Goal: Task Accomplishment & Management: Use online tool/utility

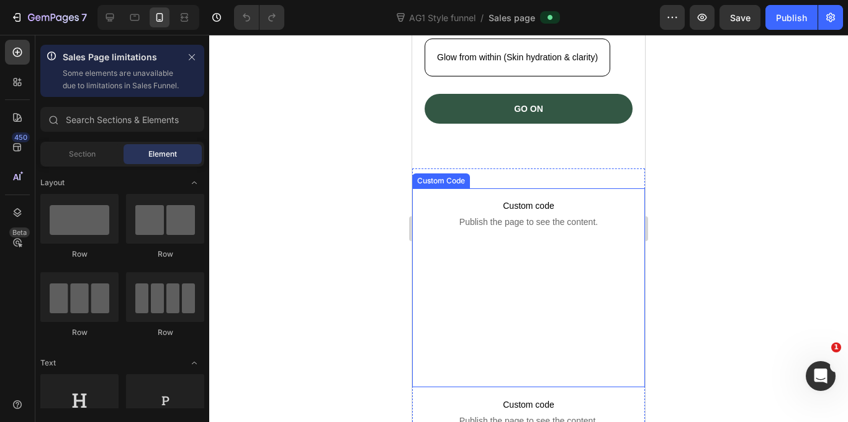
scroll to position [497, 0]
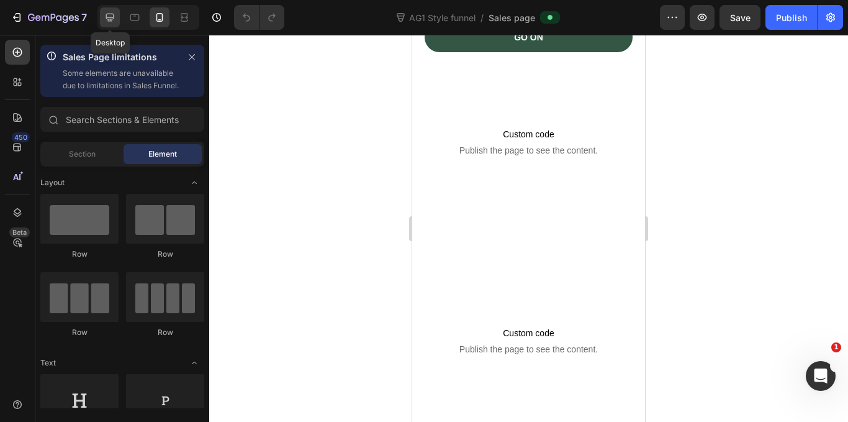
click at [109, 14] on icon at bounding box center [110, 18] width 8 height 8
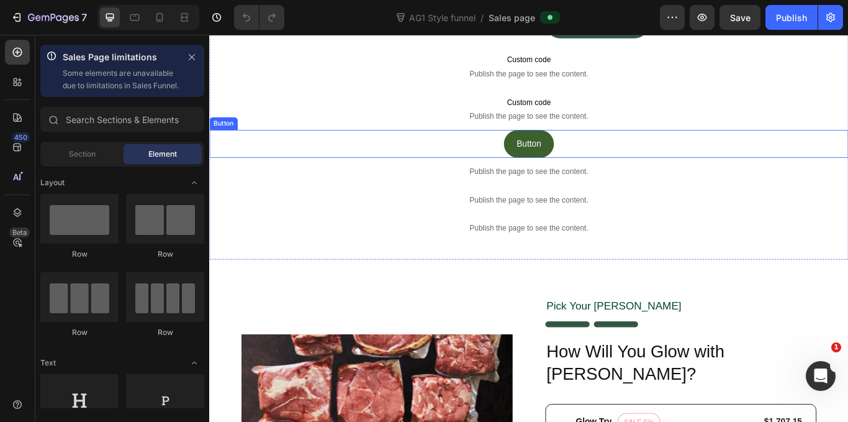
scroll to position [383, 0]
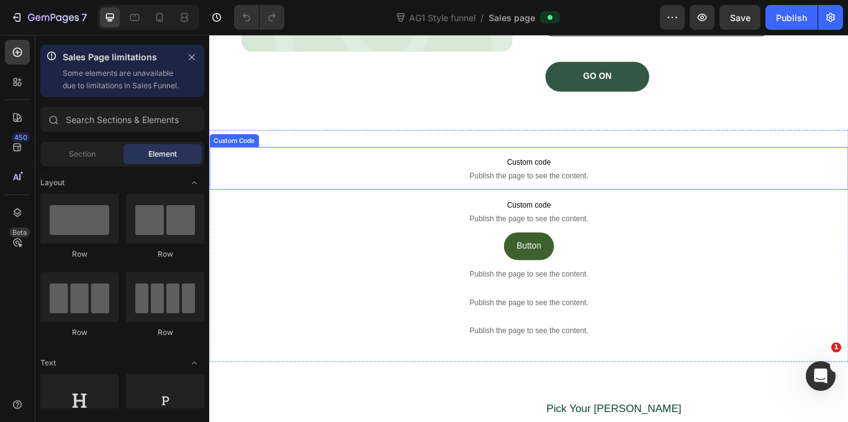
click at [482, 190] on p "Custom code Publish the page to see the content." at bounding box center [581, 191] width 745 height 50
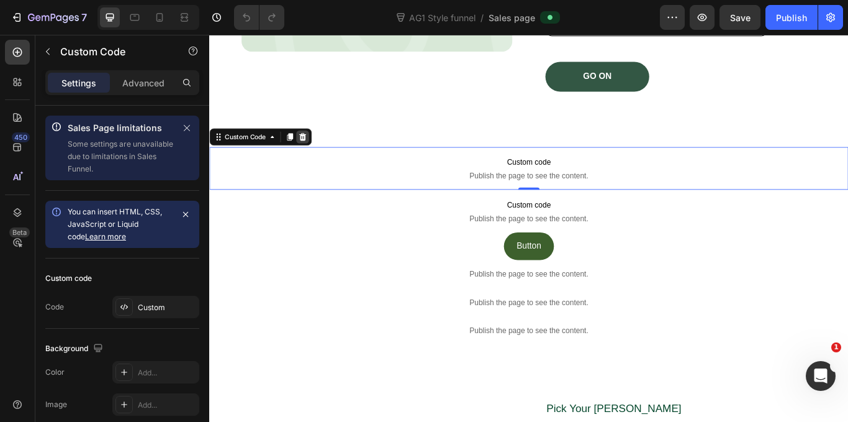
click at [323, 153] on icon at bounding box center [318, 154] width 10 height 10
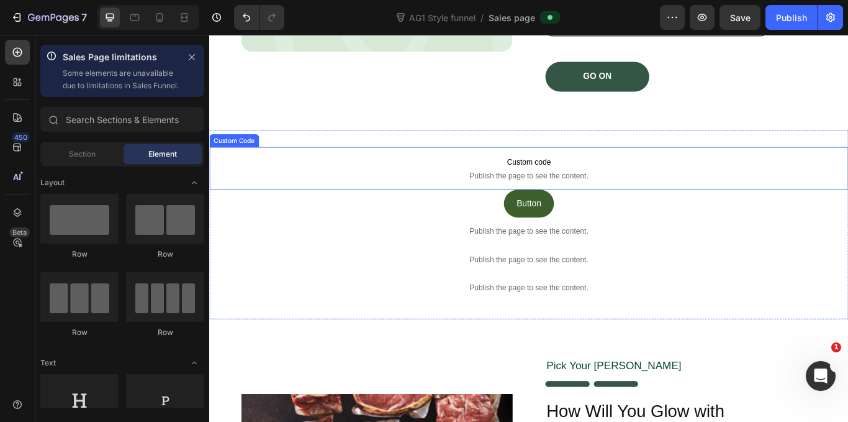
click at [466, 201] on span "Publish the page to see the content." at bounding box center [581, 199] width 745 height 12
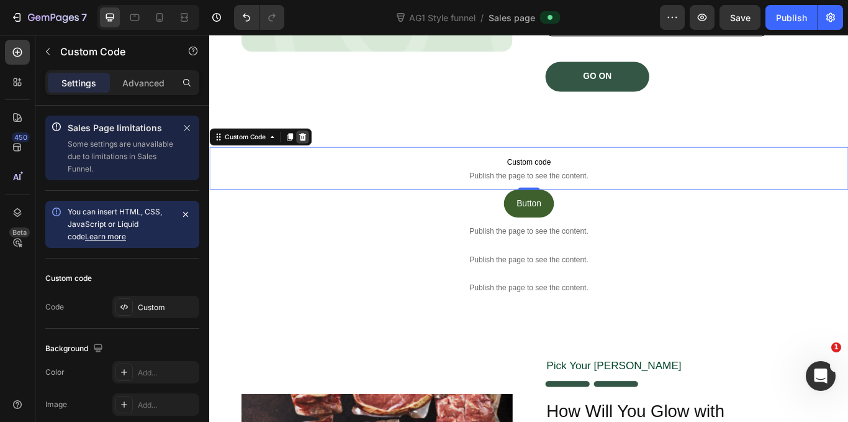
click at [322, 149] on icon at bounding box center [318, 154] width 10 height 10
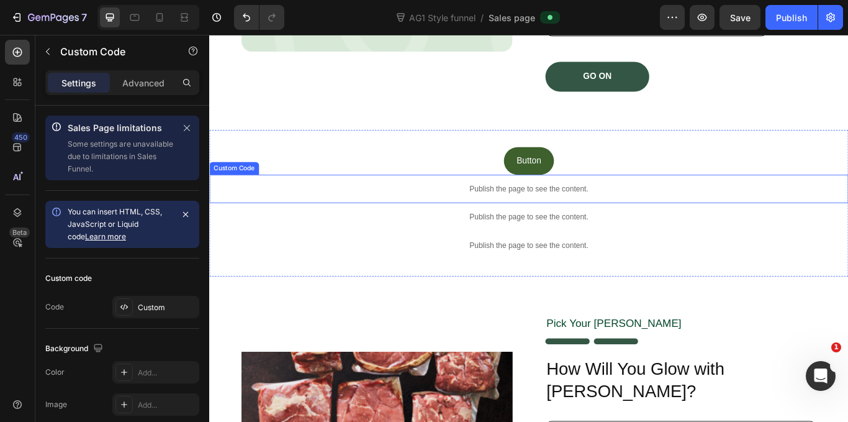
click at [443, 212] on p "Publish the page to see the content." at bounding box center [581, 214] width 745 height 13
click at [316, 189] on icon at bounding box center [318, 186] width 8 height 9
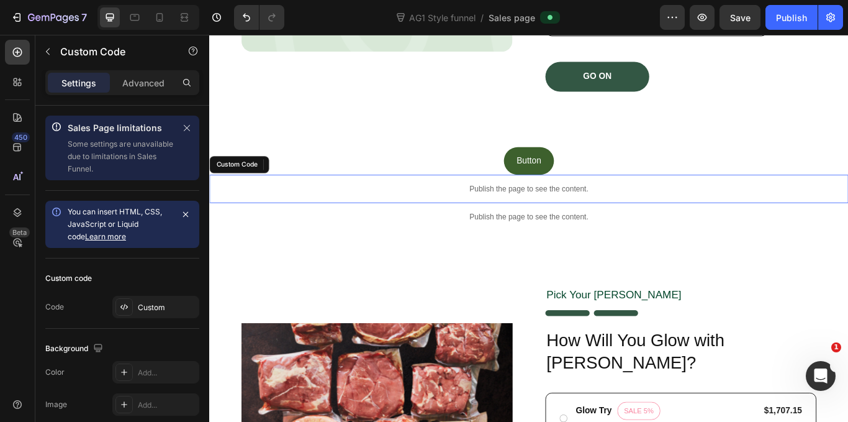
click at [400, 221] on div "Publish the page to see the content." at bounding box center [581, 214] width 745 height 33
click at [320, 184] on icon at bounding box center [318, 186] width 8 height 9
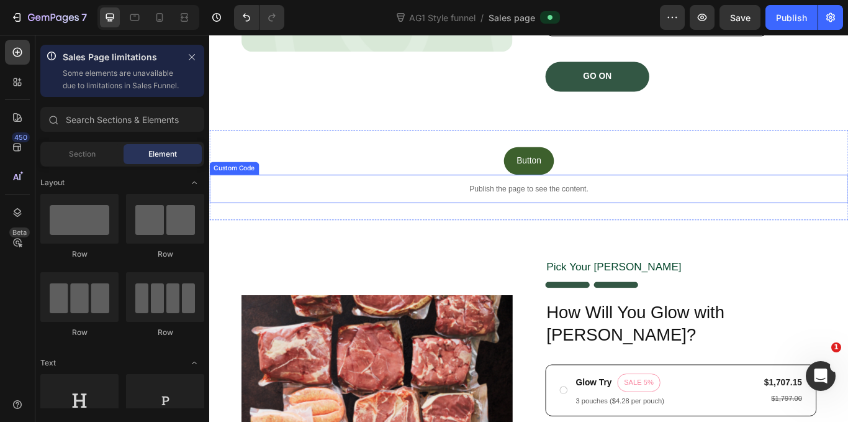
click at [402, 227] on div "Publish the page to see the content." at bounding box center [581, 214] width 745 height 33
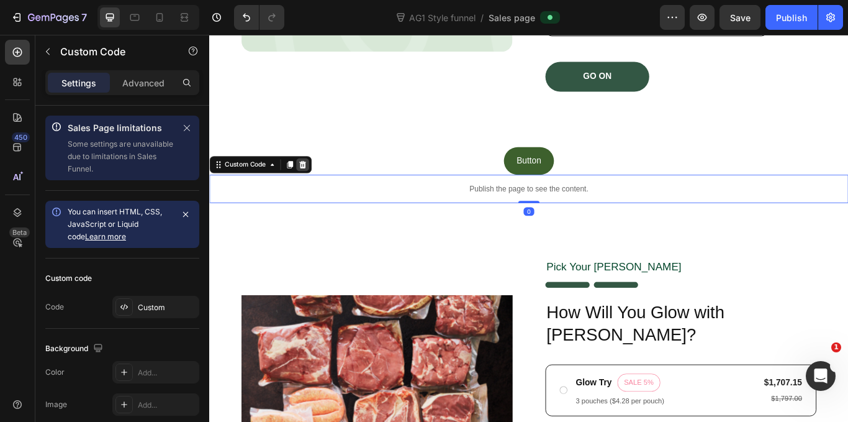
click at [316, 186] on icon at bounding box center [318, 186] width 8 height 9
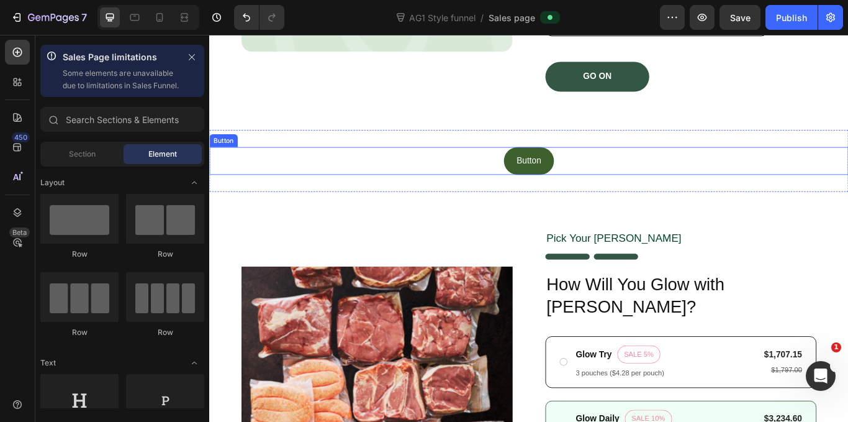
click at [520, 175] on div "Button Button" at bounding box center [581, 182] width 745 height 33
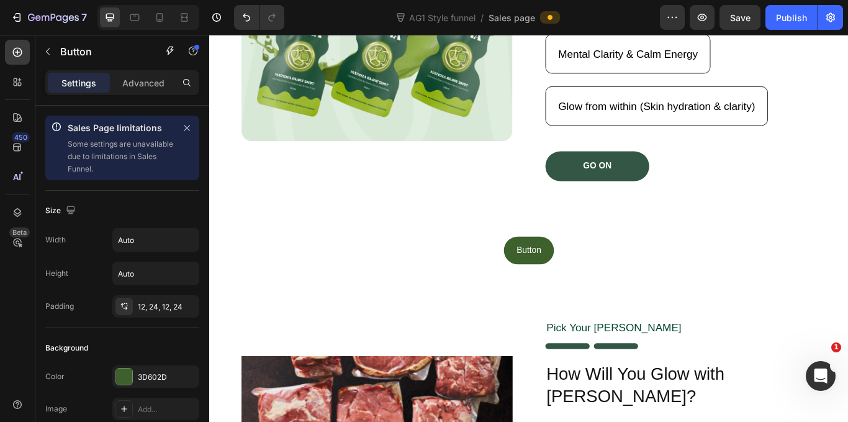
scroll to position [266, 0]
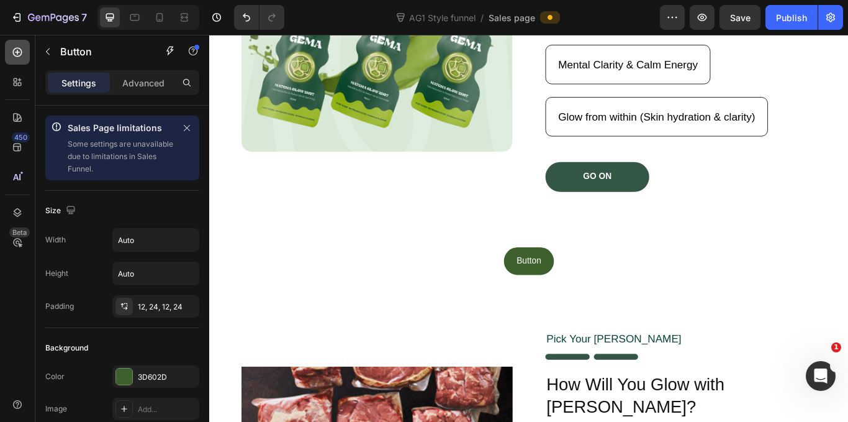
click at [12, 45] on div at bounding box center [17, 52] width 25 height 25
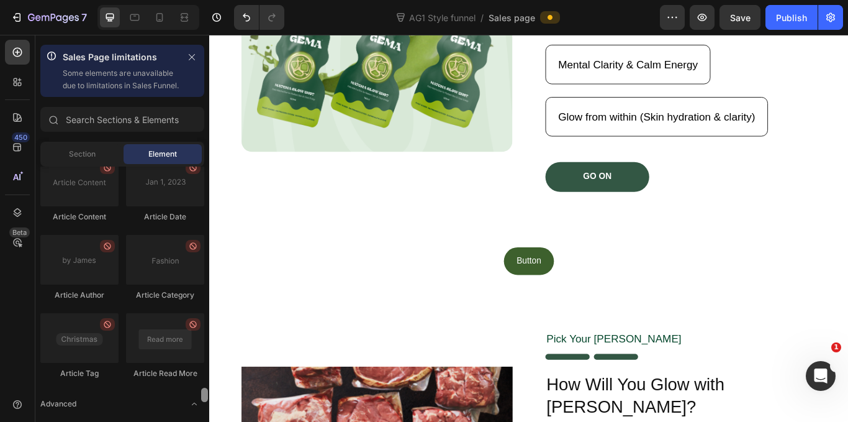
scroll to position [3712, 0]
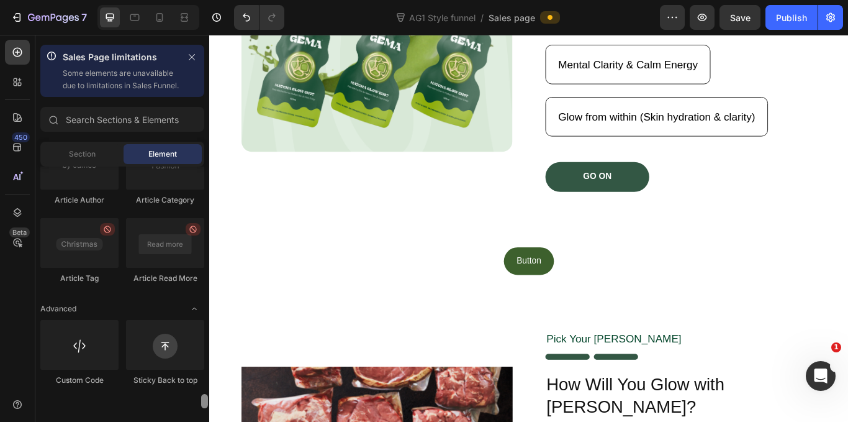
drag, startPoint x: 206, startPoint y: 202, endPoint x: 201, endPoint y: 422, distance: 219.9
click at [201, 0] on html "7 Version history AG1 Style funnel / Sales page Preview Save Publish 450 Beta S…" at bounding box center [424, 0] width 848 height 0
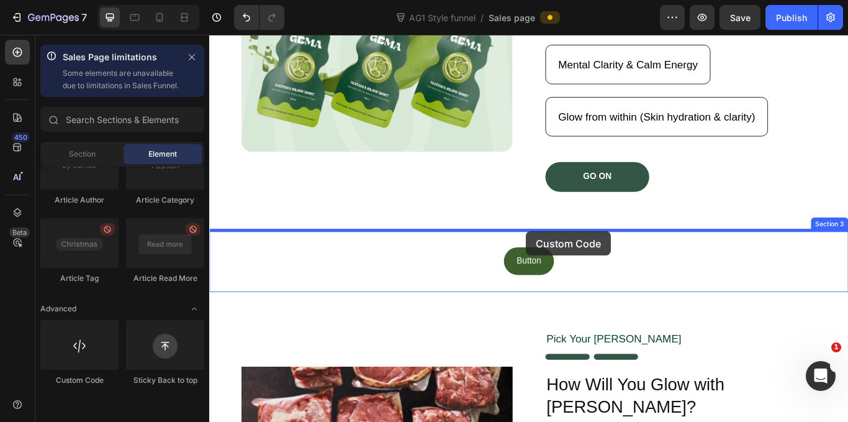
drag, startPoint x: 288, startPoint y: 406, endPoint x: 579, endPoint y: 264, distance: 323.9
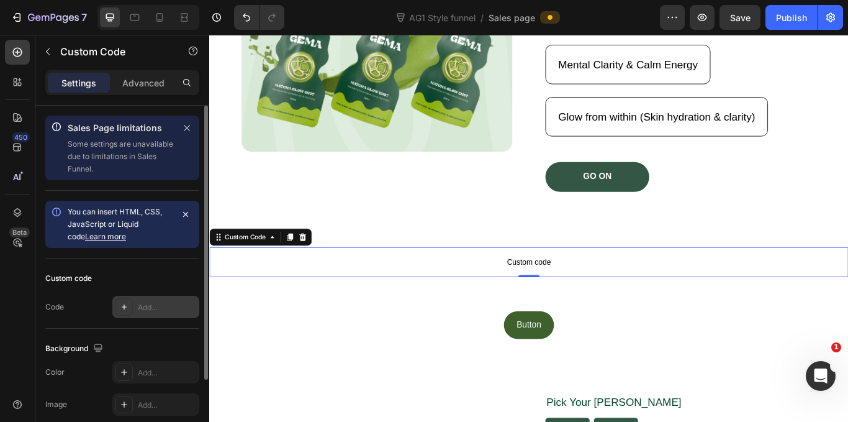
click at [121, 309] on icon at bounding box center [124, 307] width 10 height 10
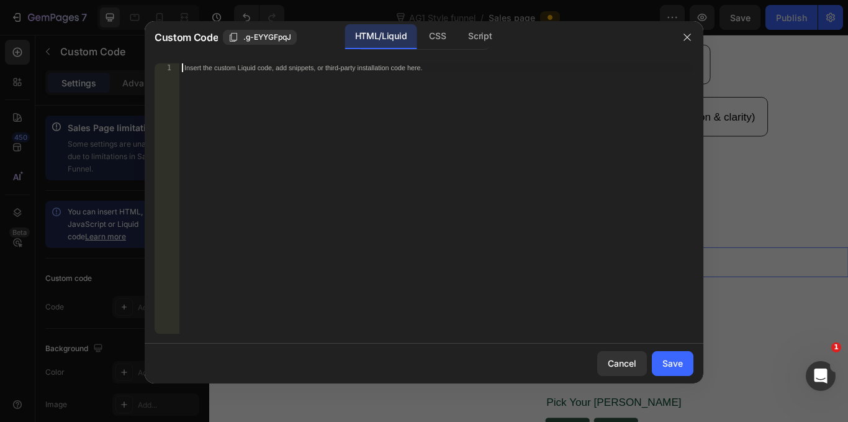
click at [228, 75] on div "Insert the custom Liquid code, add snippets, or third-party installation code h…" at bounding box center [436, 207] width 514 height 288
click at [437, 42] on div "CSS" at bounding box center [437, 36] width 37 height 25
click at [246, 83] on div "Insert the CSS code to style your content here." at bounding box center [436, 207] width 514 height 288
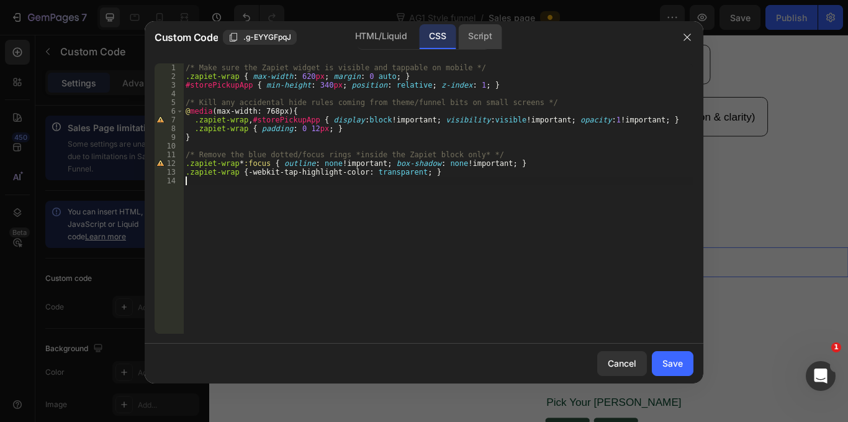
click at [483, 29] on div "Script" at bounding box center [479, 36] width 43 height 25
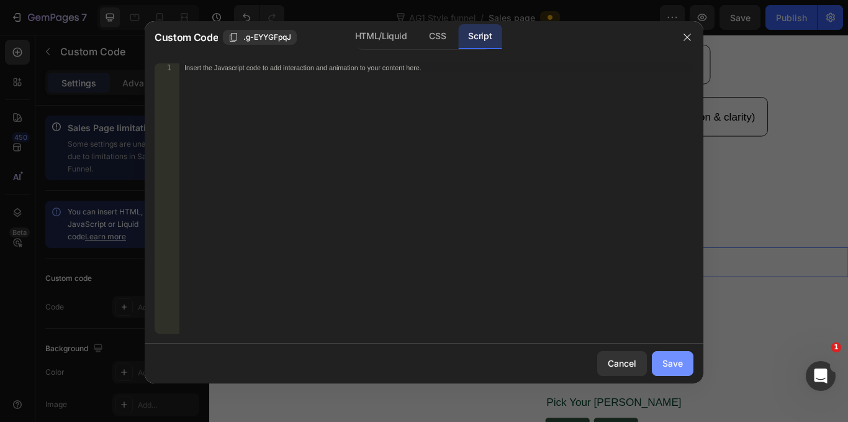
click at [671, 360] on div "Save" at bounding box center [673, 363] width 20 height 13
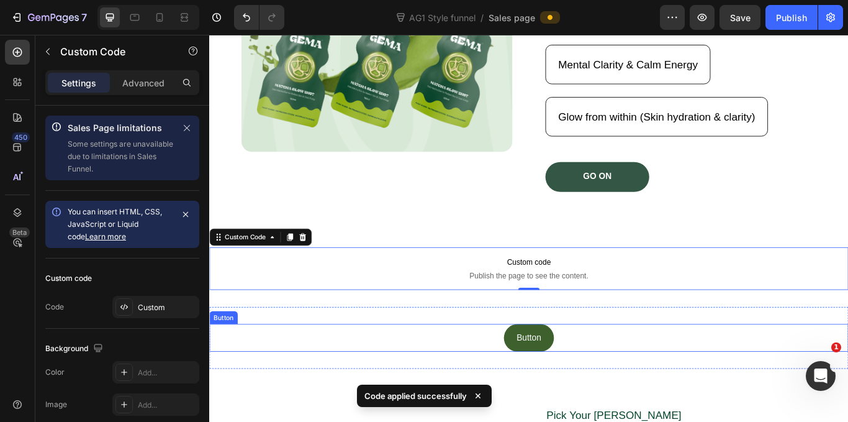
click at [494, 389] on div "Button Button" at bounding box center [581, 388] width 745 height 33
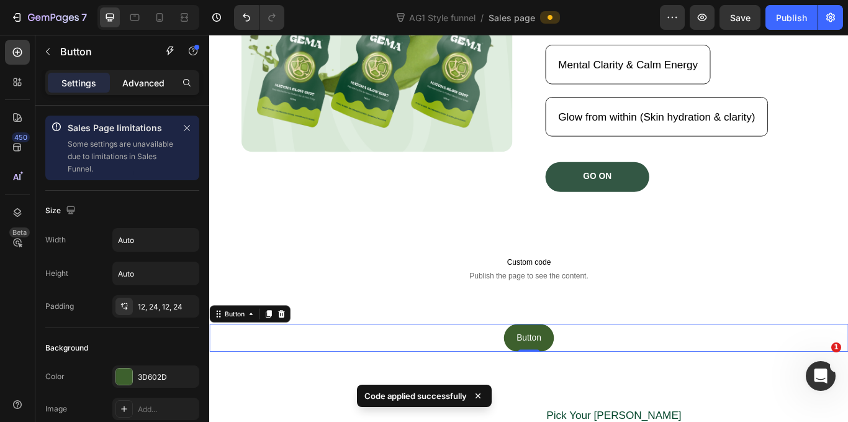
click at [144, 81] on p "Advanced" at bounding box center [143, 82] width 42 height 13
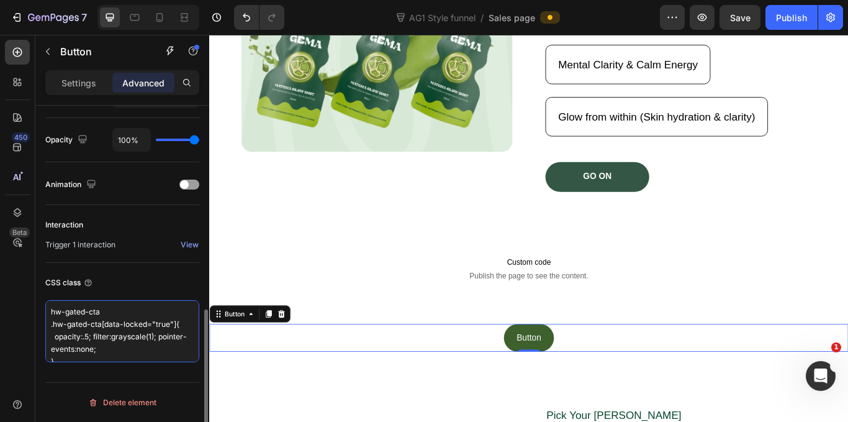
scroll to position [11, 0]
drag, startPoint x: 49, startPoint y: 322, endPoint x: 117, endPoint y: 353, distance: 74.5
click at [117, 353] on textarea "hw-gated-cta .hw-gated-cta[data-locked="true"]{ opacity:.5; filter:grayscale(1)…" at bounding box center [122, 331] width 154 height 62
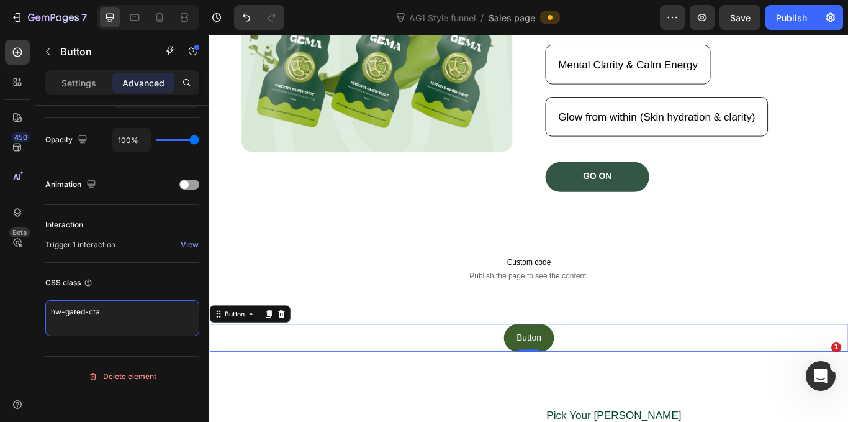
type textarea "hw-gated-cta"
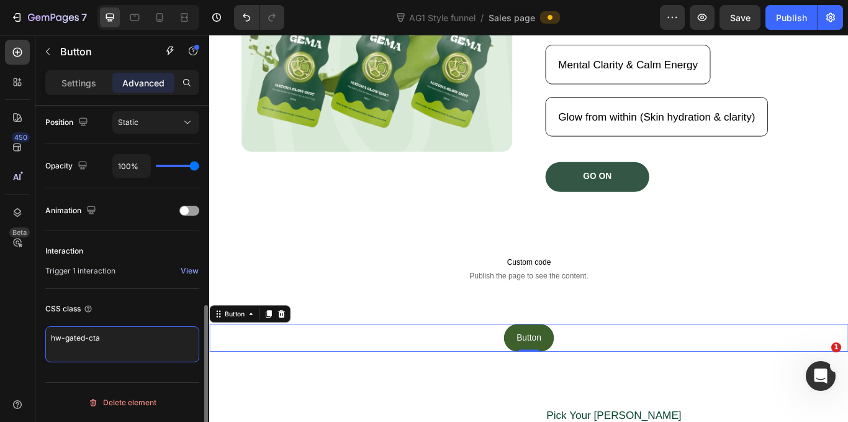
scroll to position [458, 0]
click at [13, 48] on icon at bounding box center [17, 52] width 12 height 12
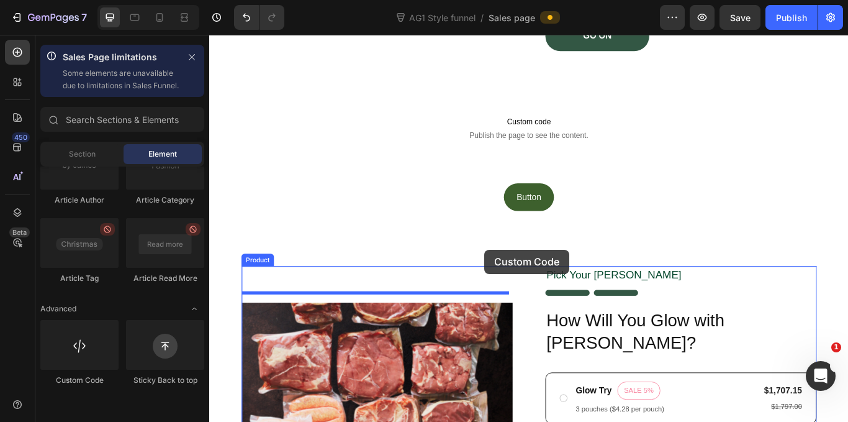
scroll to position [437, 0]
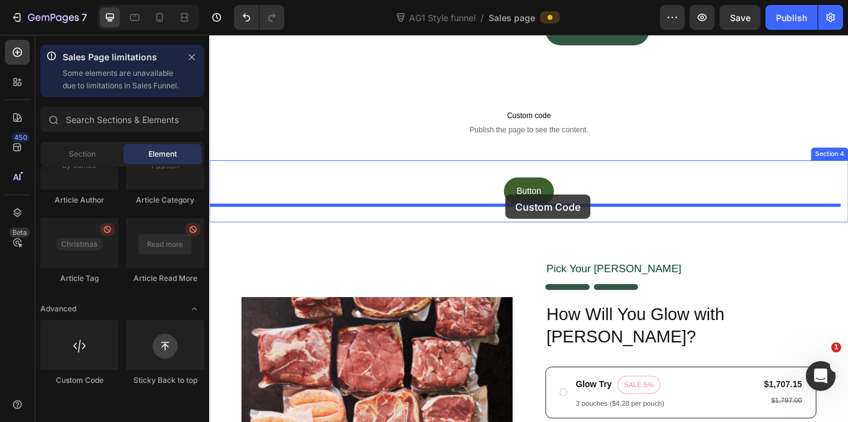
drag, startPoint x: 301, startPoint y: 405, endPoint x: 555, endPoint y: 221, distance: 313.1
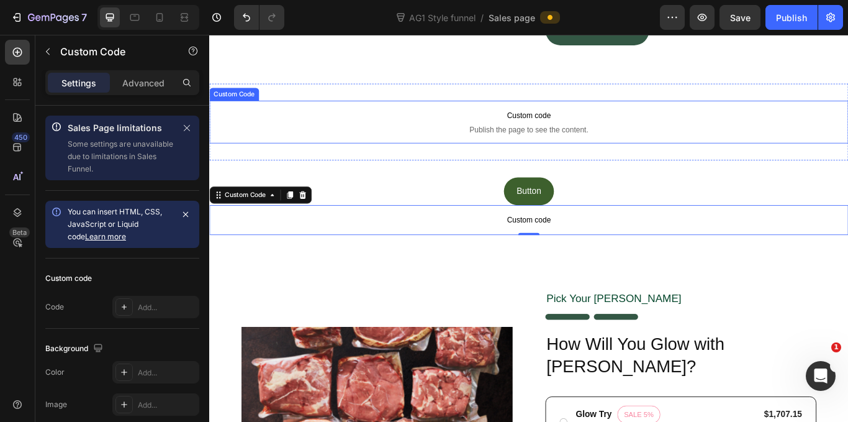
scroll to position [166, 0]
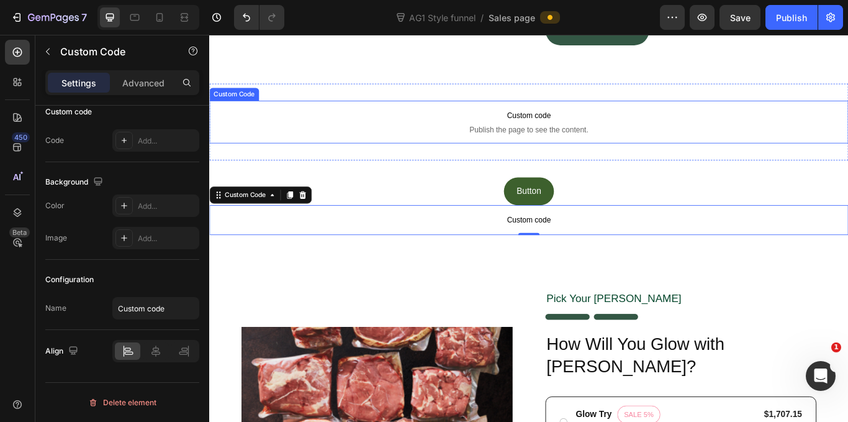
click at [556, 134] on span "Custom code" at bounding box center [581, 129] width 745 height 15
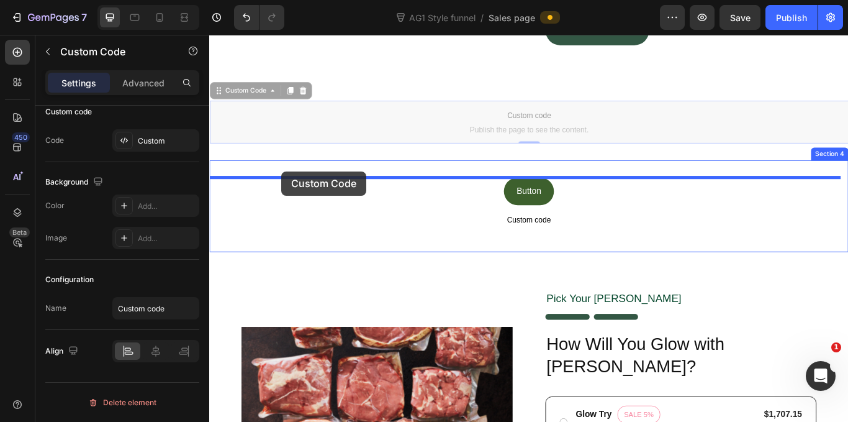
drag, startPoint x: 220, startPoint y: 99, endPoint x: 293, endPoint y: 194, distance: 119.5
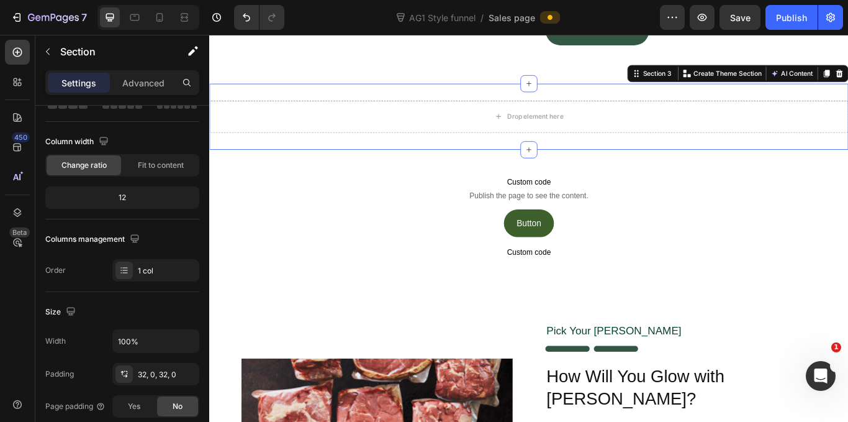
click at [848, 99] on div "Drop element here Section 3 Create Theme Section AI Content Write with GemAI Wh…" at bounding box center [581, 130] width 745 height 77
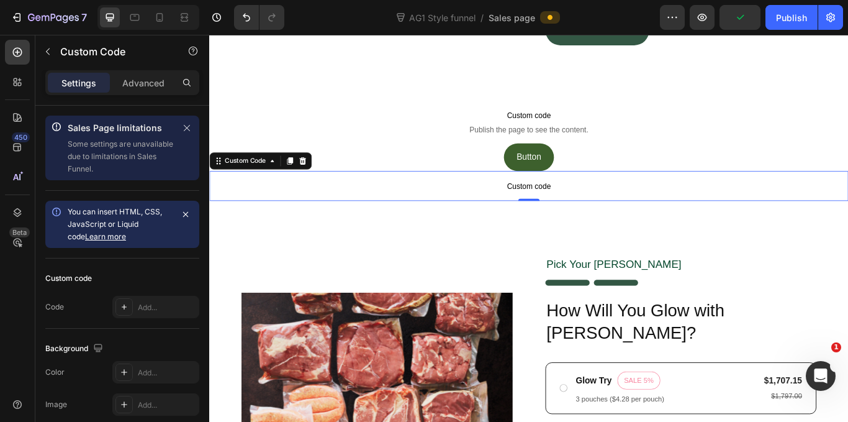
click at [474, 207] on span "Custom code" at bounding box center [581, 211] width 745 height 15
click at [127, 308] on icon at bounding box center [124, 307] width 10 height 10
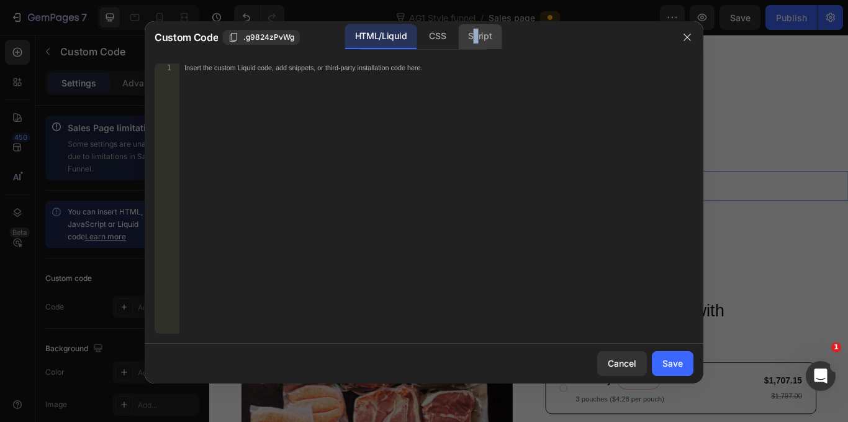
click at [476, 40] on div "Script" at bounding box center [479, 36] width 43 height 25
click at [332, 66] on div "Insert the Javascript code to add interaction and animation to your content her…" at bounding box center [410, 68] width 453 height 8
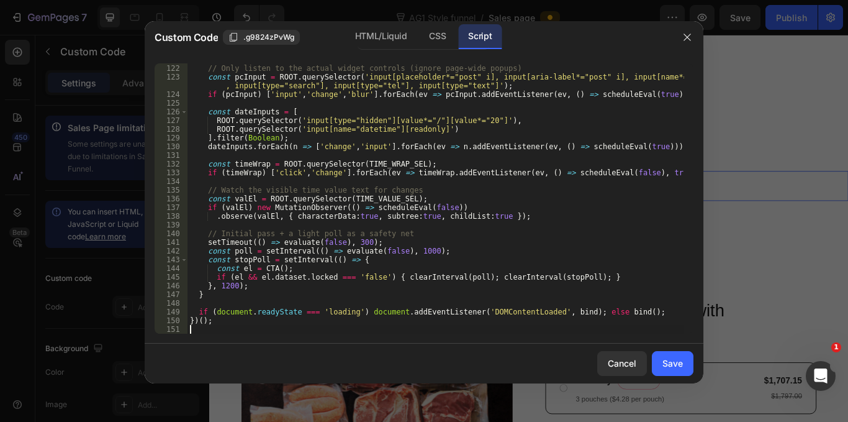
scroll to position [1060, 0]
click at [686, 365] on button "Save" at bounding box center [673, 363] width 42 height 25
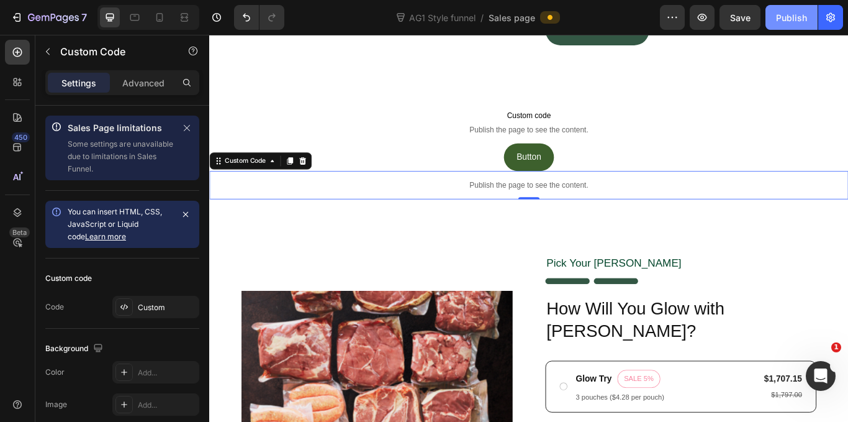
click at [797, 9] on button "Publish" at bounding box center [792, 17] width 52 height 25
